Goal: Information Seeking & Learning: Learn about a topic

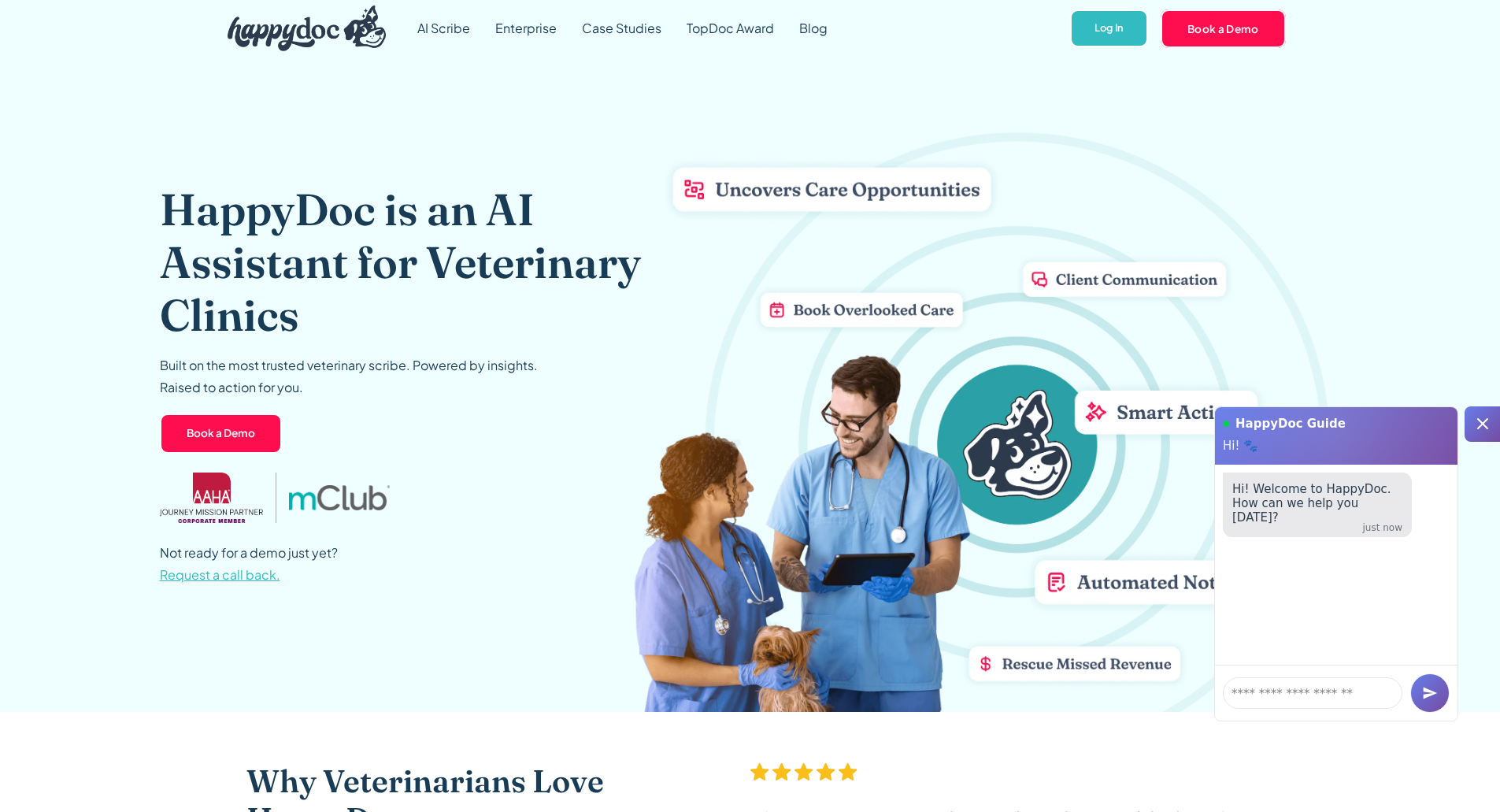
click at [1474, 431] on icon at bounding box center [1483, 423] width 19 height 19
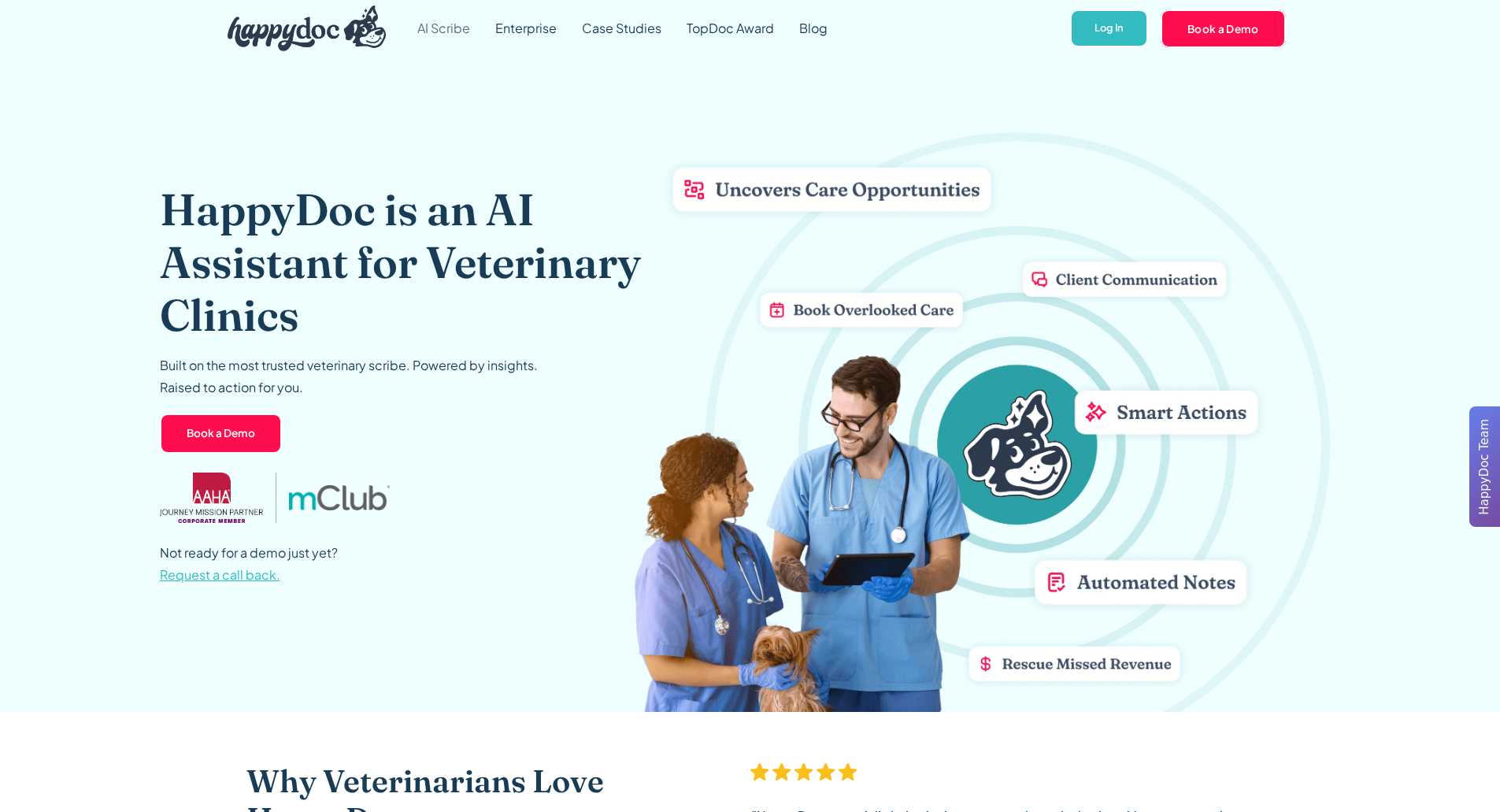
click at [466, 33] on link "AI Scribe" at bounding box center [443, 28] width 78 height 57
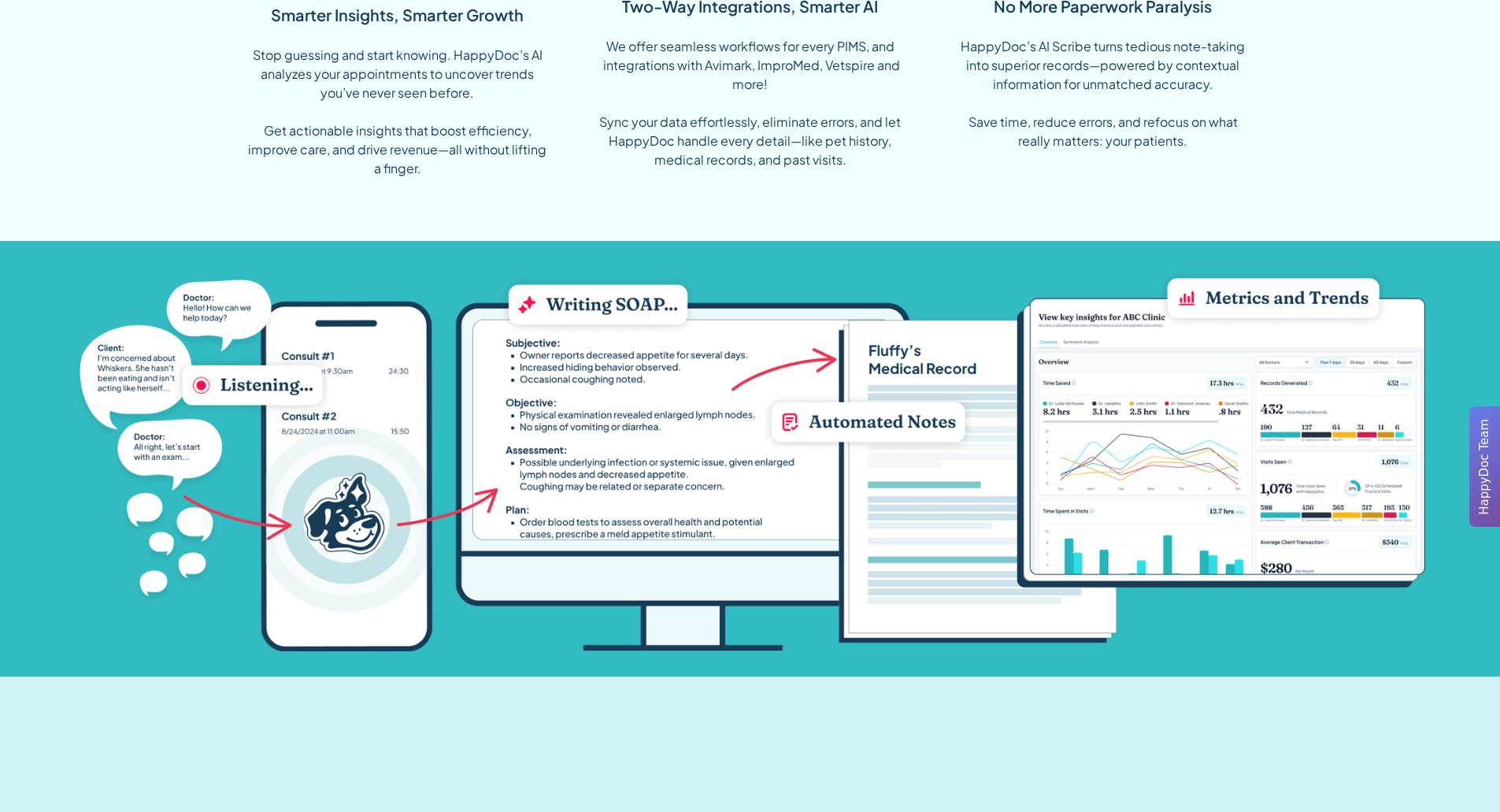
scroll to position [1417, 0]
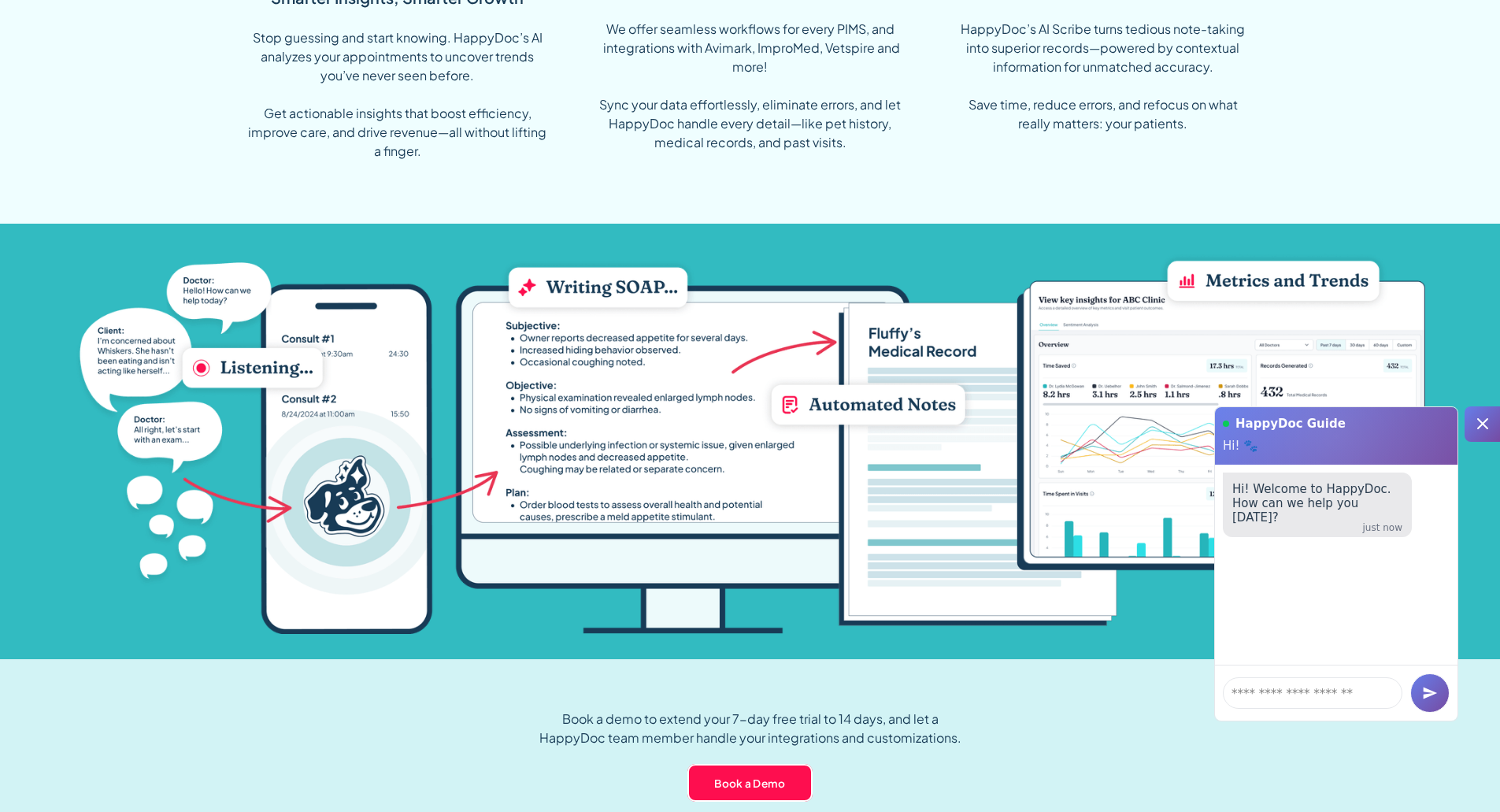
click at [1481, 423] on icon at bounding box center [1483, 423] width 11 height 11
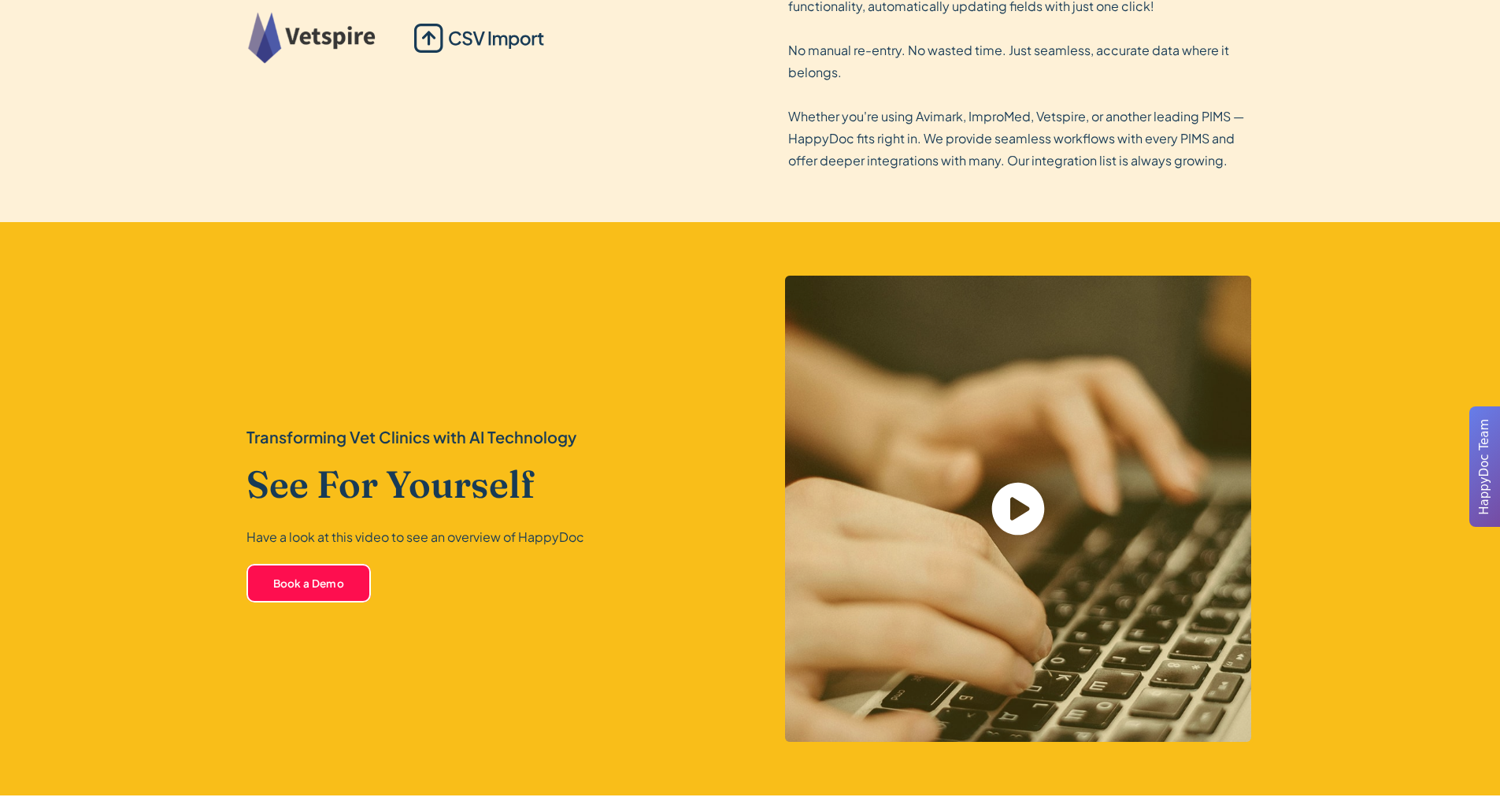
scroll to position [3149, 0]
